Goal: Navigation & Orientation: Understand site structure

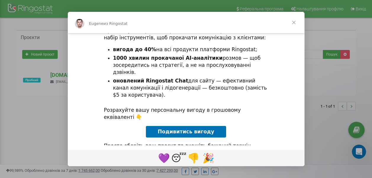
scroll to position [102, 0]
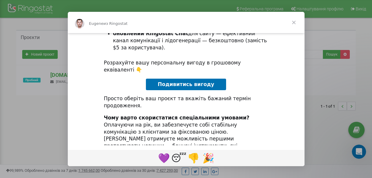
click at [292, 22] on span "Закрыть" at bounding box center [293, 22] width 21 height 21
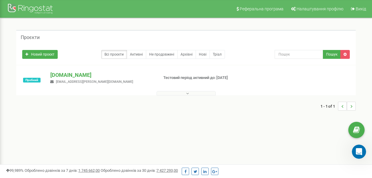
click at [178, 76] on p "Тестовий період активний до: [DATE]" at bounding box center [200, 78] width 75 height 6
click at [181, 92] on button at bounding box center [186, 93] width 59 height 4
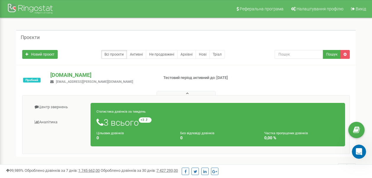
click at [44, 156] on div "Центр звернень Аналiтика Статистика дзвінків за тиждень 3 всього +3 відносно ми…" at bounding box center [186, 126] width 336 height 62
click at [170, 91] on button at bounding box center [186, 93] width 59 height 4
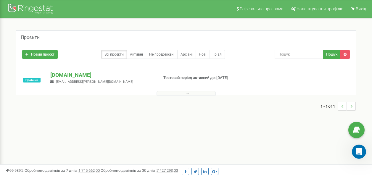
click at [170, 91] on button at bounding box center [186, 93] width 59 height 4
